Goal: Check status

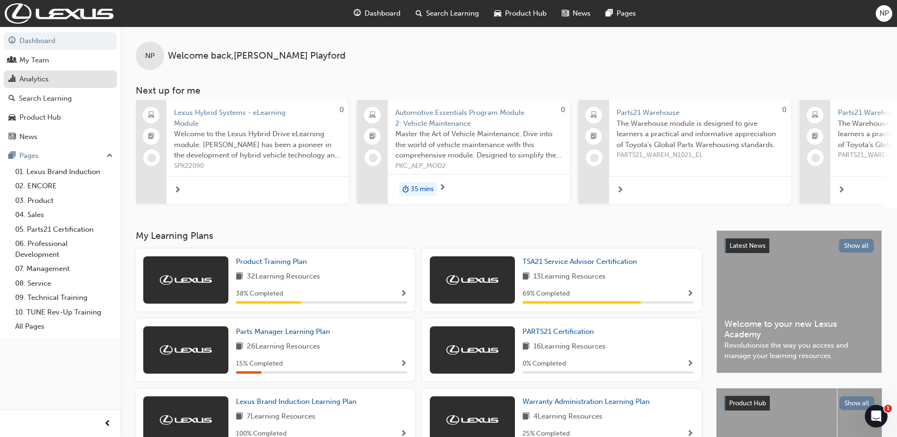
click at [14, 79] on span "chart-icon" at bounding box center [12, 79] width 7 height 9
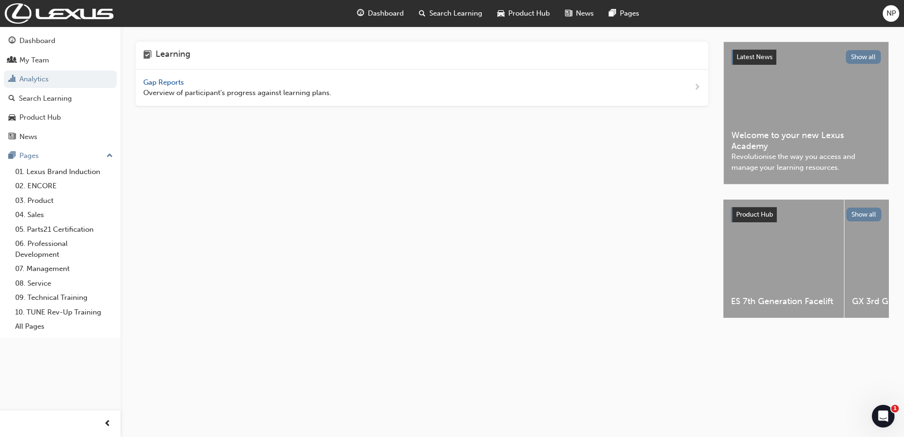
click at [162, 81] on span "Gap Reports" at bounding box center [164, 82] width 43 height 9
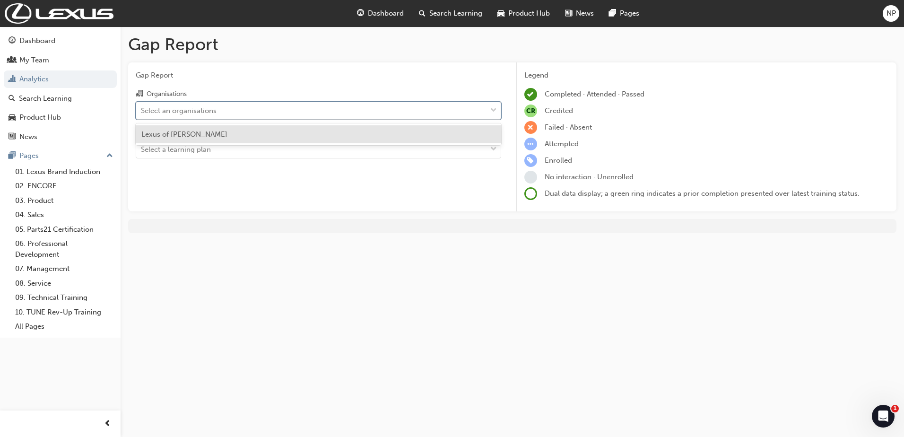
click at [194, 111] on div "Select an organisations" at bounding box center [179, 110] width 76 height 11
click at [142, 111] on input "Organisations option Lexus of [PERSON_NAME] focused, 1 of 1. 1 result available…" at bounding box center [141, 110] width 1 height 8
click at [208, 130] on span "Lexus of [PERSON_NAME]" at bounding box center [184, 134] width 86 height 9
